Goal: Transaction & Acquisition: Purchase product/service

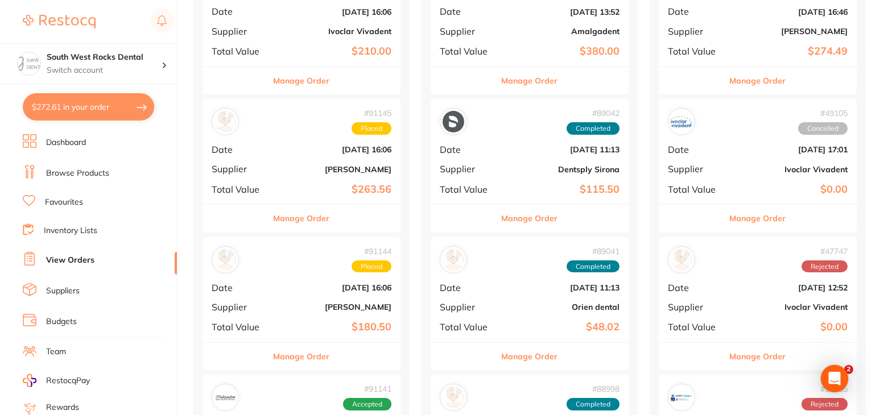
click at [80, 173] on link "Browse Products" at bounding box center [77, 173] width 63 height 11
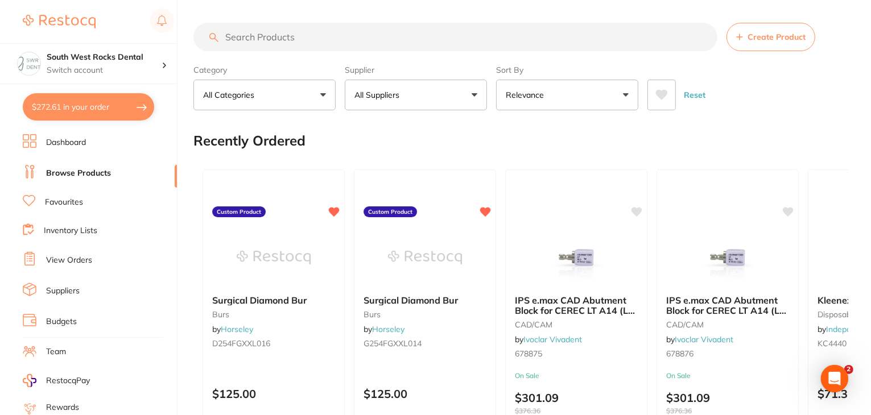
click at [63, 293] on link "Suppliers" at bounding box center [63, 291] width 34 height 11
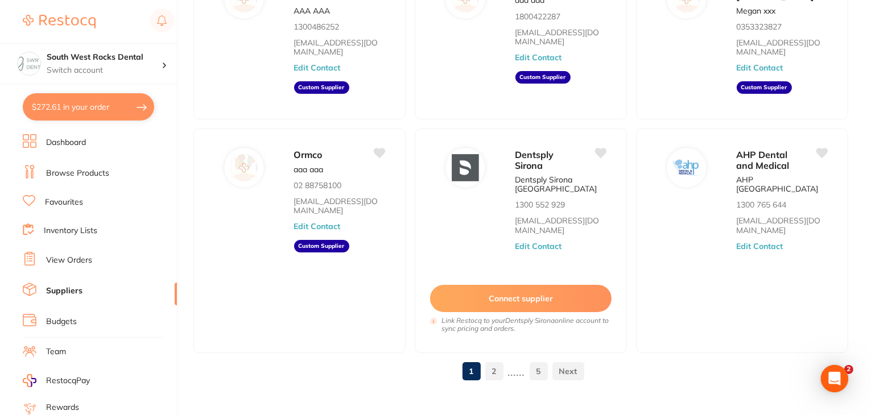
scroll to position [478, 0]
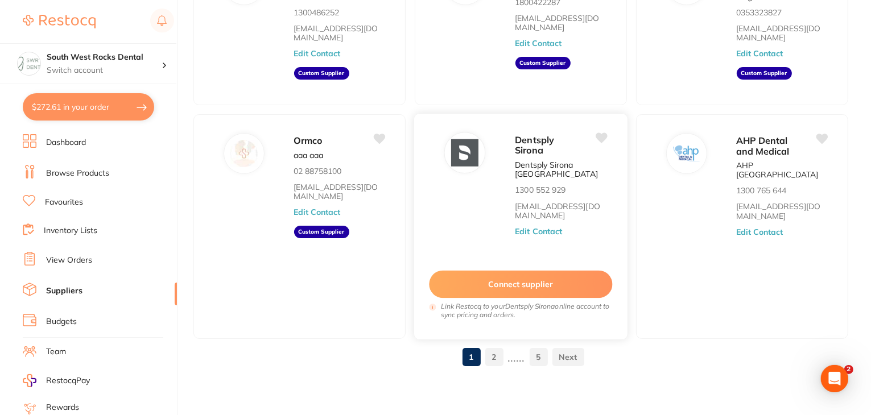
click at [524, 287] on button "Connect supplier" at bounding box center [520, 285] width 183 height 28
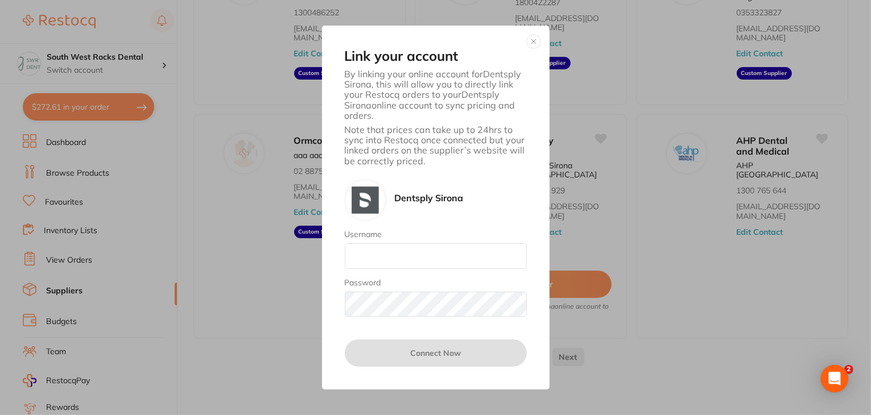
click at [642, 285] on div "Link your account By linking your online account for Dentsply Sirona , this wil…" at bounding box center [435, 207] width 871 height 415
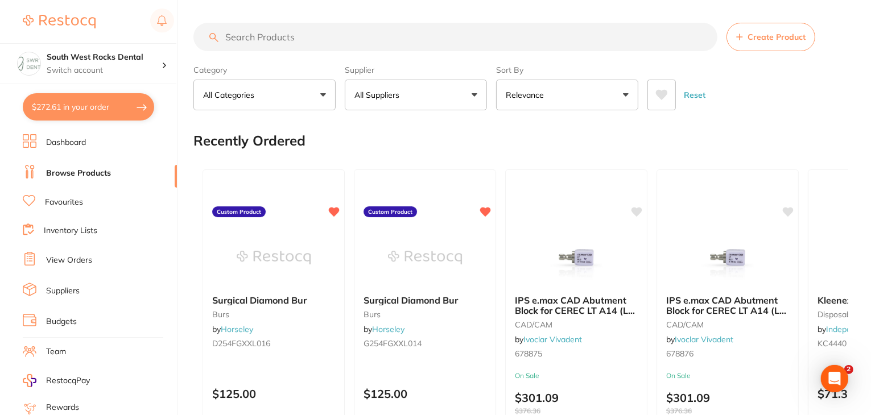
click at [71, 142] on link "Dashboard" at bounding box center [66, 142] width 40 height 11
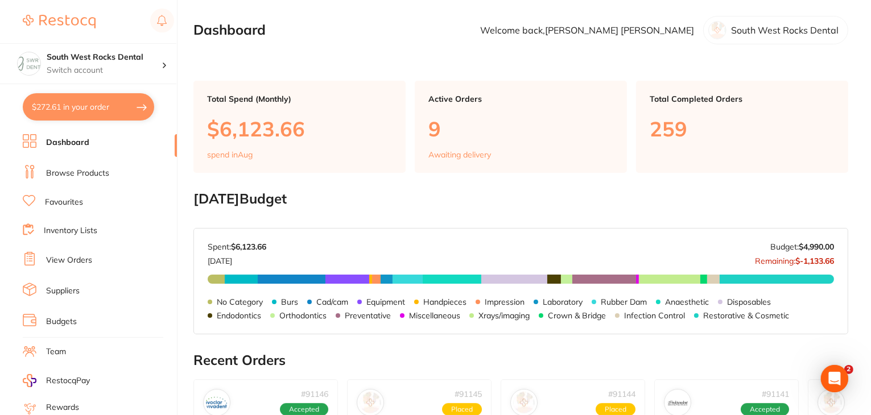
scroll to position [20, 0]
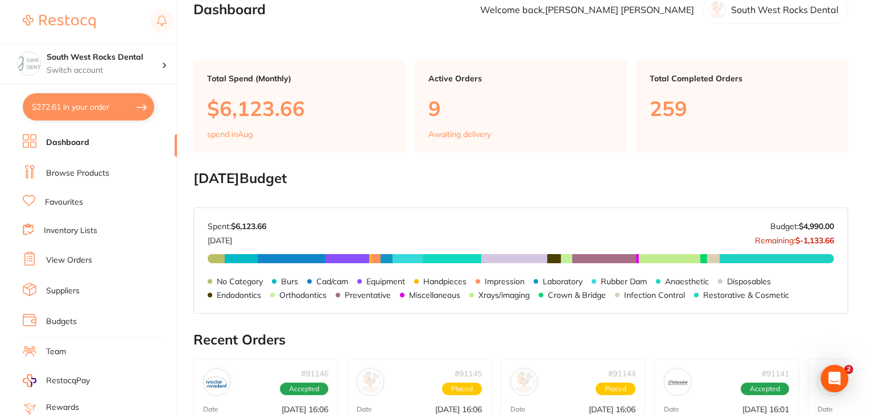
click at [58, 107] on button "$272.61 in your order" at bounding box center [88, 106] width 131 height 27
checkbox input "true"
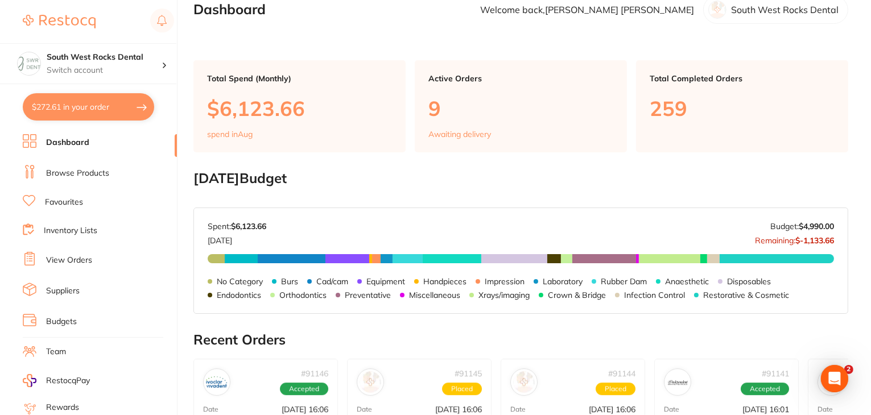
checkbox input "true"
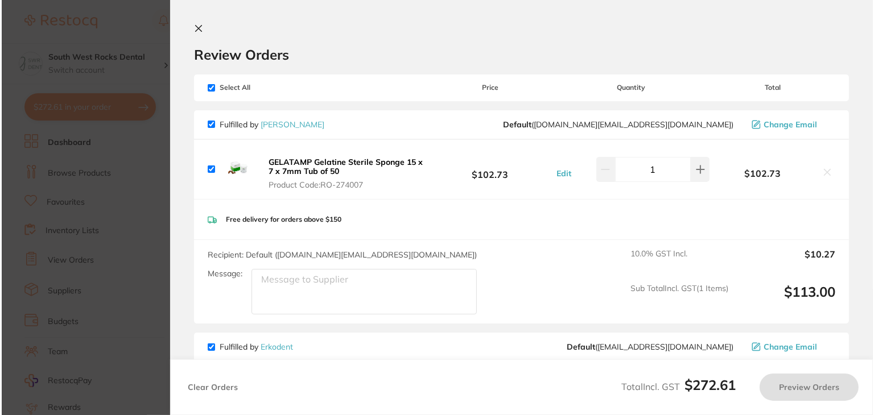
scroll to position [0, 0]
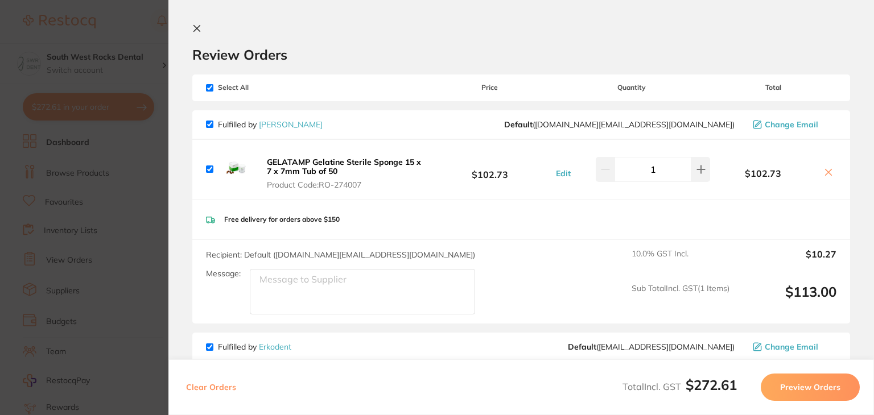
drag, startPoint x: 861, startPoint y: 1, endPoint x: 331, endPoint y: 383, distance: 652.7
click at [331, 383] on div "Clear Orders Total Incl. GST $272.61 Preview Orders" at bounding box center [521, 388] width 706 height 56
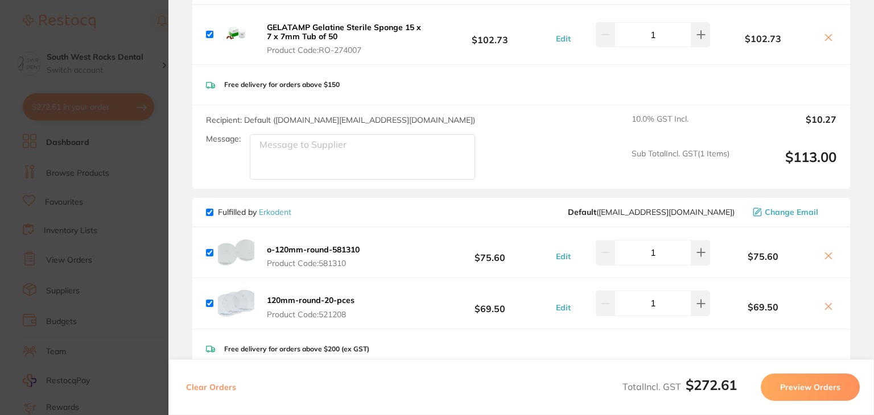
scroll to position [143, 0]
